Goal: Register for event/course

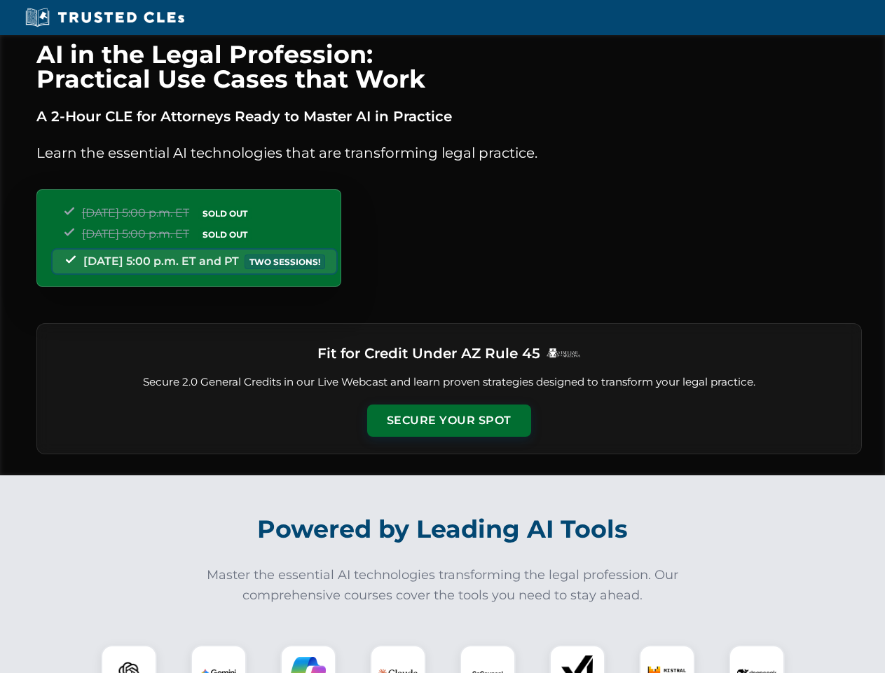
click at [448, 420] on button "Secure Your Spot" at bounding box center [449, 420] width 164 height 32
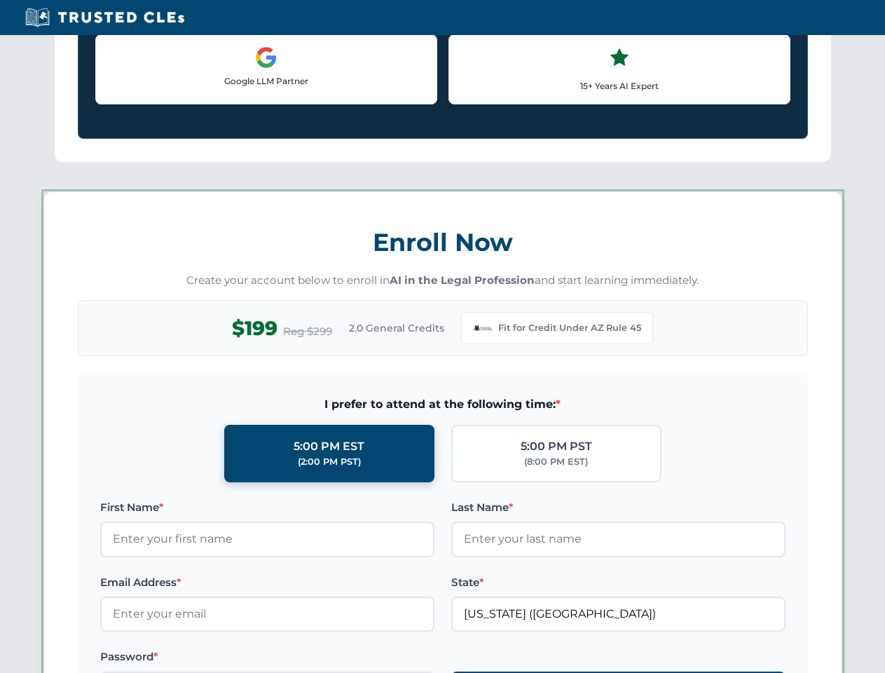
click at [219, 659] on label "Password *" at bounding box center [267, 656] width 334 height 17
click at [308, 659] on label "Password *" at bounding box center [267, 656] width 334 height 17
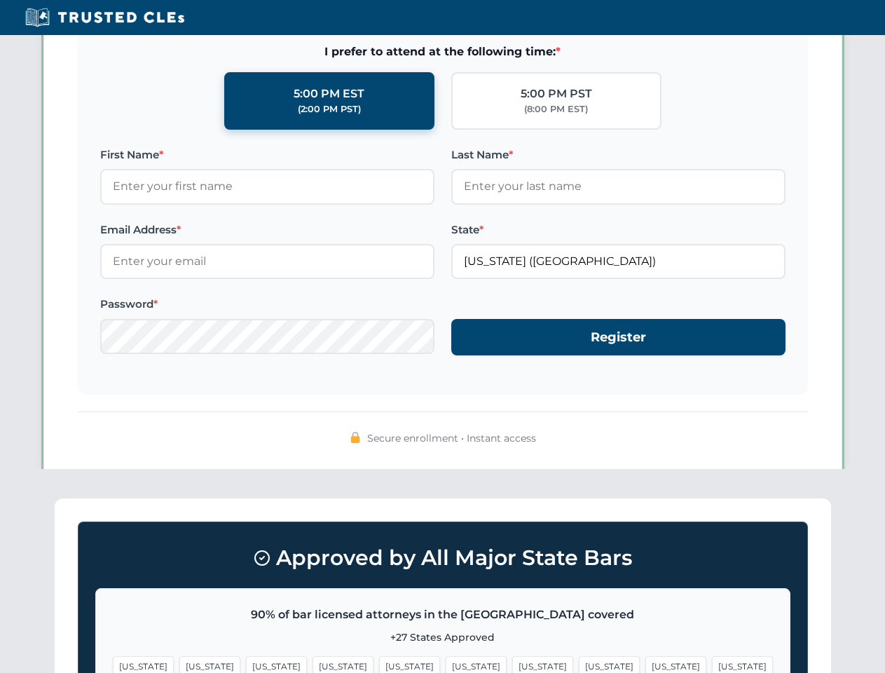
click at [512, 659] on span "[US_STATE]" at bounding box center [542, 666] width 61 height 20
click at [645, 659] on span "[US_STATE]" at bounding box center [675, 666] width 61 height 20
